Goal: Go to known website: Access a specific website the user already knows

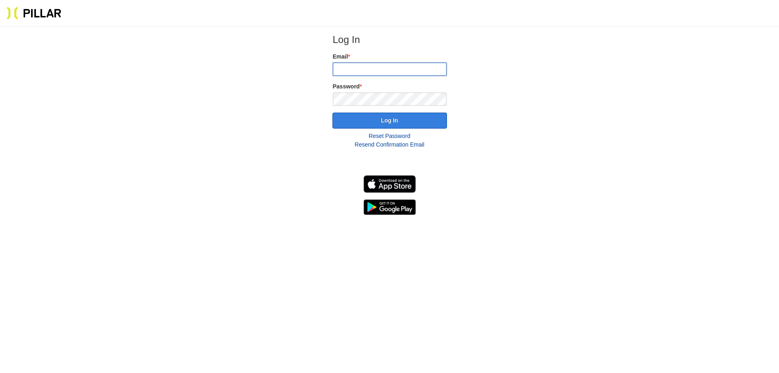
type input "[EMAIL_ADDRESS][DOMAIN_NAME]"
click at [393, 120] on button "Log In" at bounding box center [390, 120] width 115 height 16
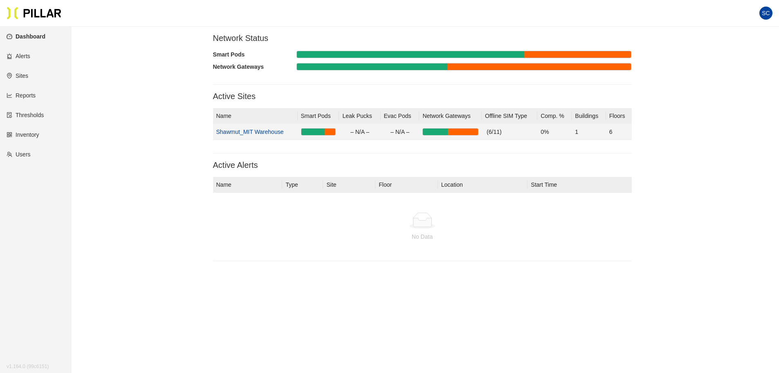
click at [253, 133] on link "Shawmut_MIT Warehouse" at bounding box center [249, 131] width 67 height 7
